Goal: Task Accomplishment & Management: Use online tool/utility

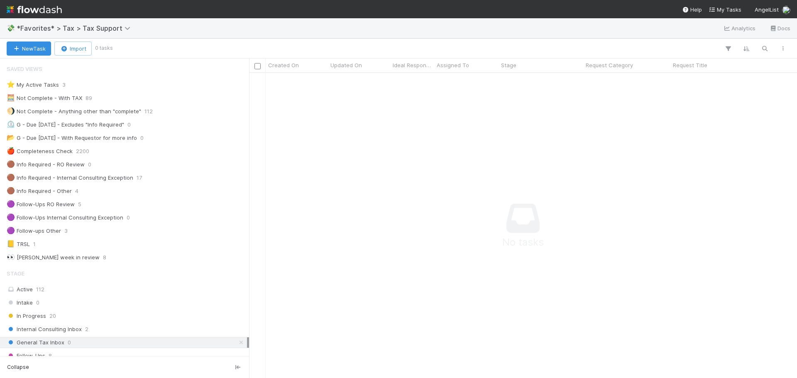
scroll to position [292, 541]
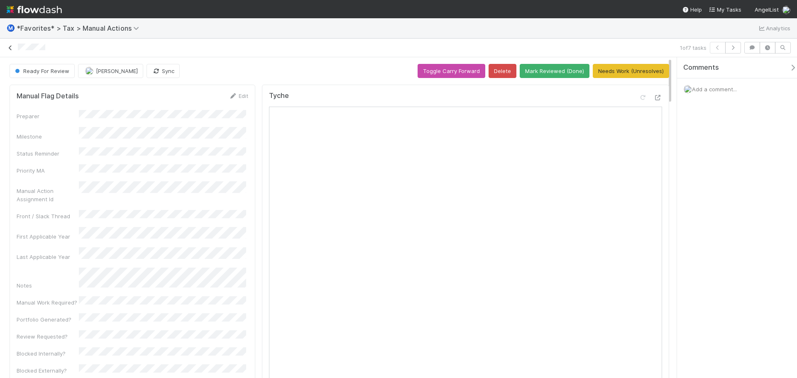
click at [10, 46] on icon at bounding box center [10, 47] width 8 height 5
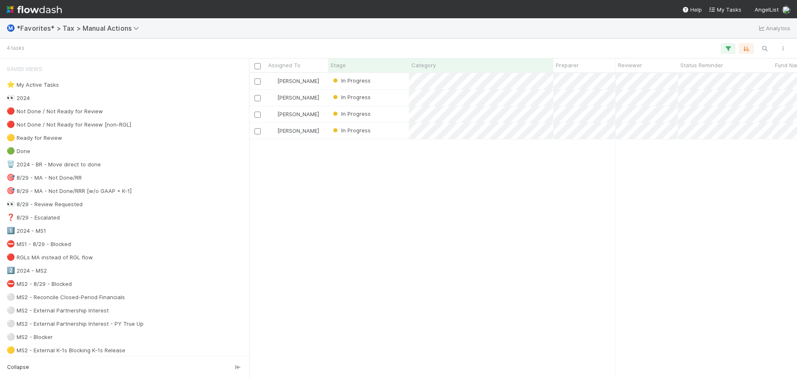
scroll to position [299, 541]
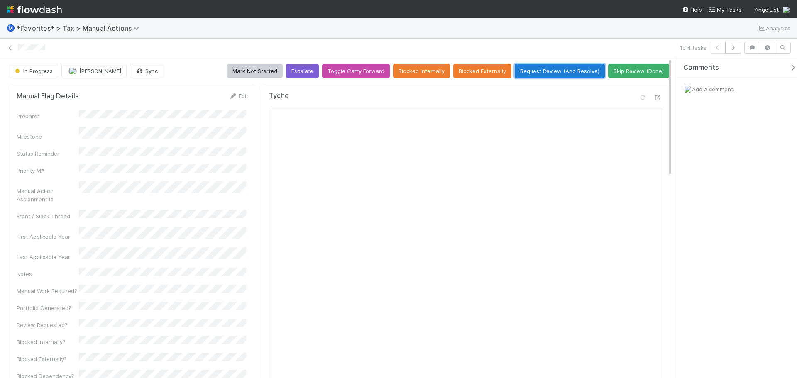
click at [541, 70] on button "Request Review (And Resolve)" at bounding box center [559, 71] width 90 height 14
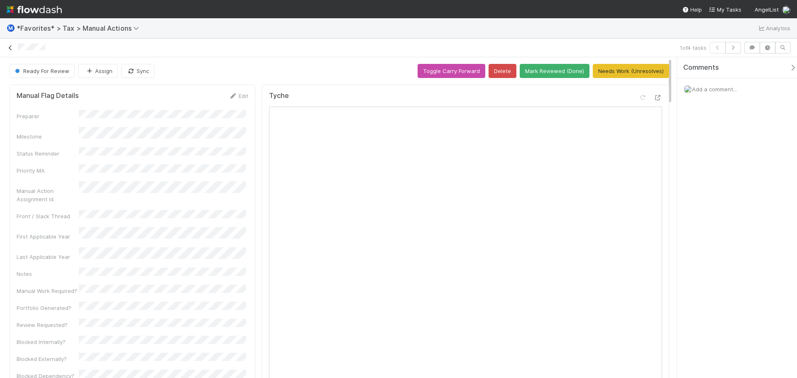
click at [10, 46] on icon at bounding box center [10, 47] width 8 height 5
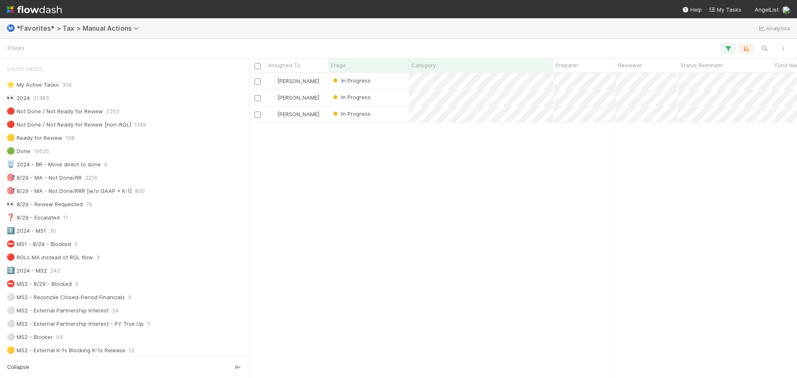
scroll to position [7, 7]
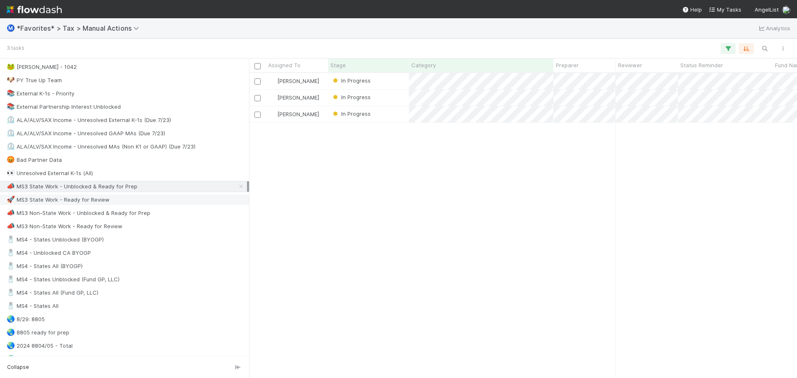
scroll to position [498, 0]
click at [167, 213] on div "📣 MS3 Non-State Work - Unblocked & Ready for Prep" at bounding box center [127, 211] width 240 height 10
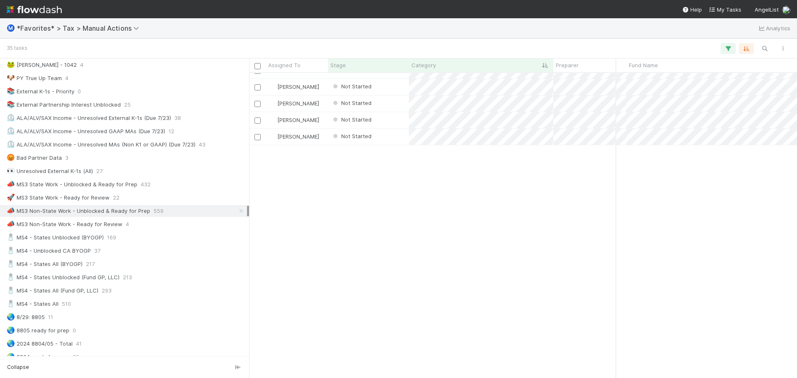
scroll to position [0, 146]
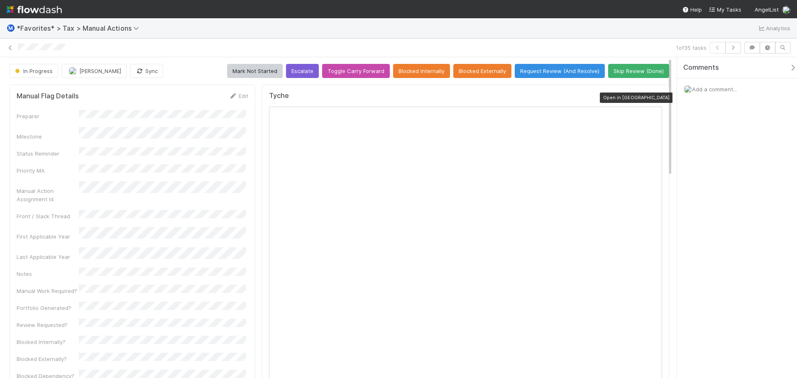
click at [654, 98] on icon at bounding box center [657, 97] width 8 height 5
click at [9, 45] on icon at bounding box center [10, 47] width 8 height 5
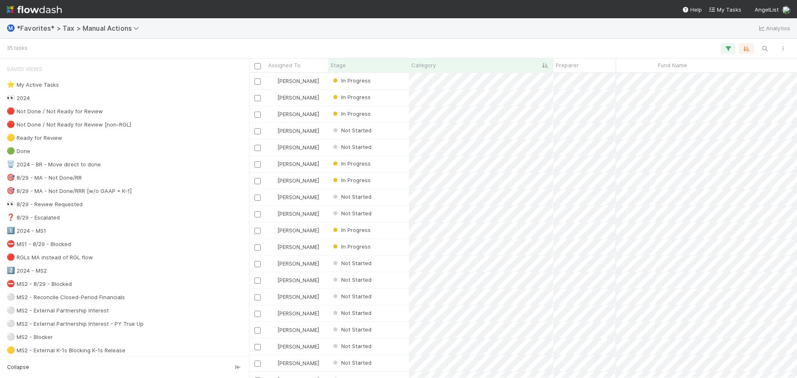
scroll to position [0, 125]
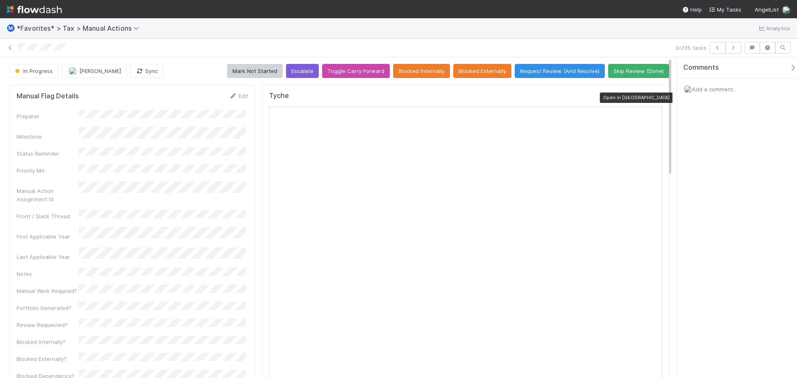
click at [654, 96] on icon at bounding box center [657, 97] width 8 height 5
